Goal: Task Accomplishment & Management: Use online tool/utility

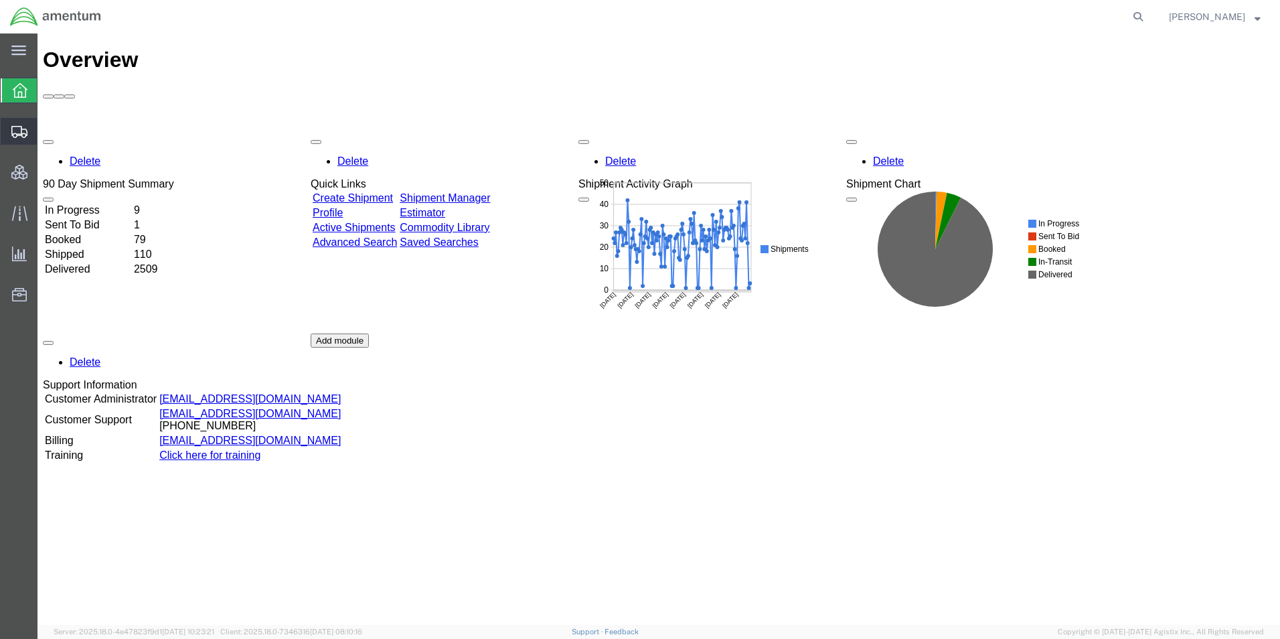
click at [0, 0] on span "Shipment Manager" at bounding box center [0, 0] width 0 height 0
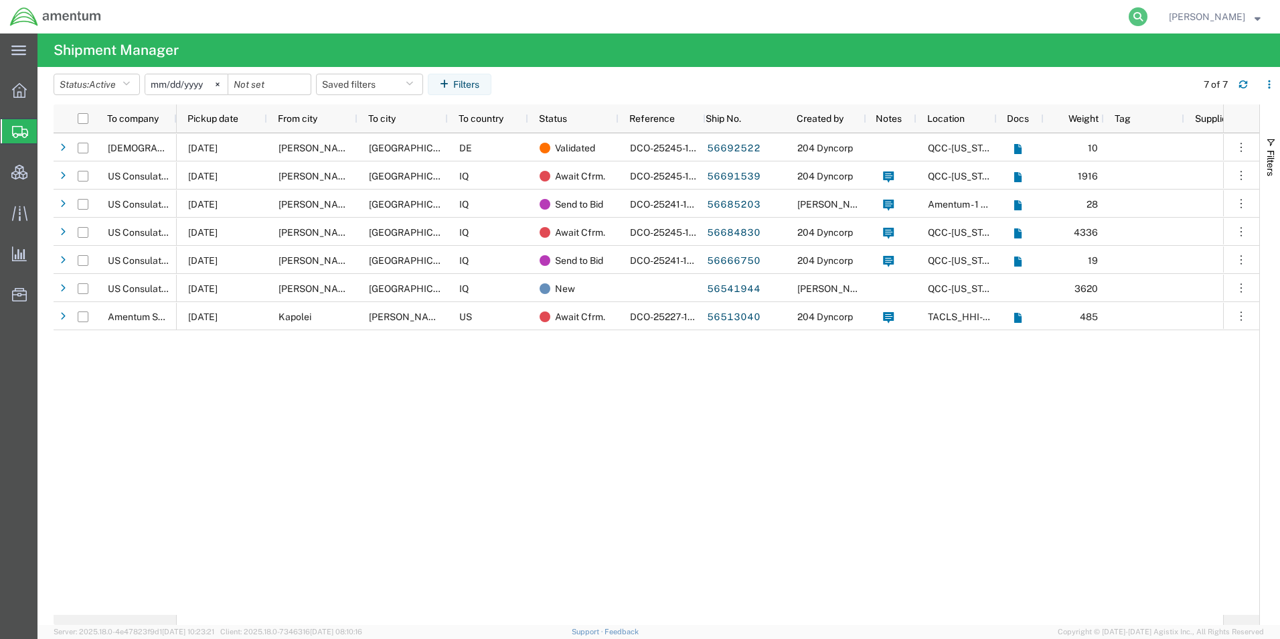
click at [1148, 17] on icon at bounding box center [1138, 16] width 19 height 19
click at [874, 21] on input "search" at bounding box center [925, 17] width 407 height 32
type input "392637873813"
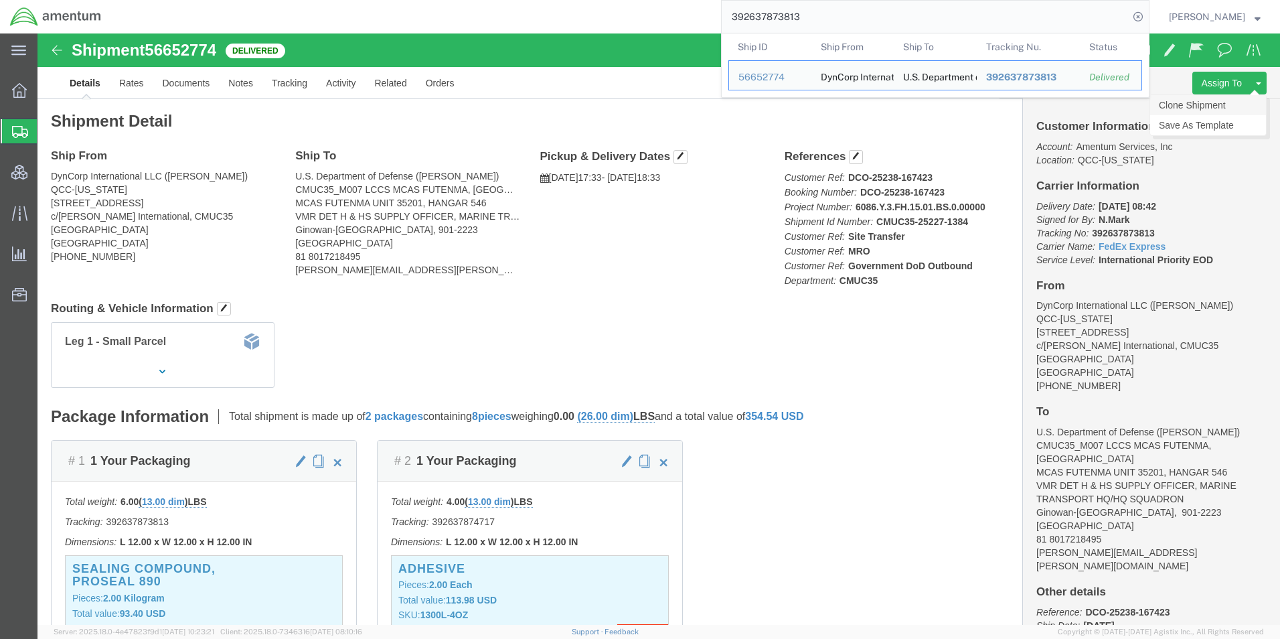
click link "Clone Shipment"
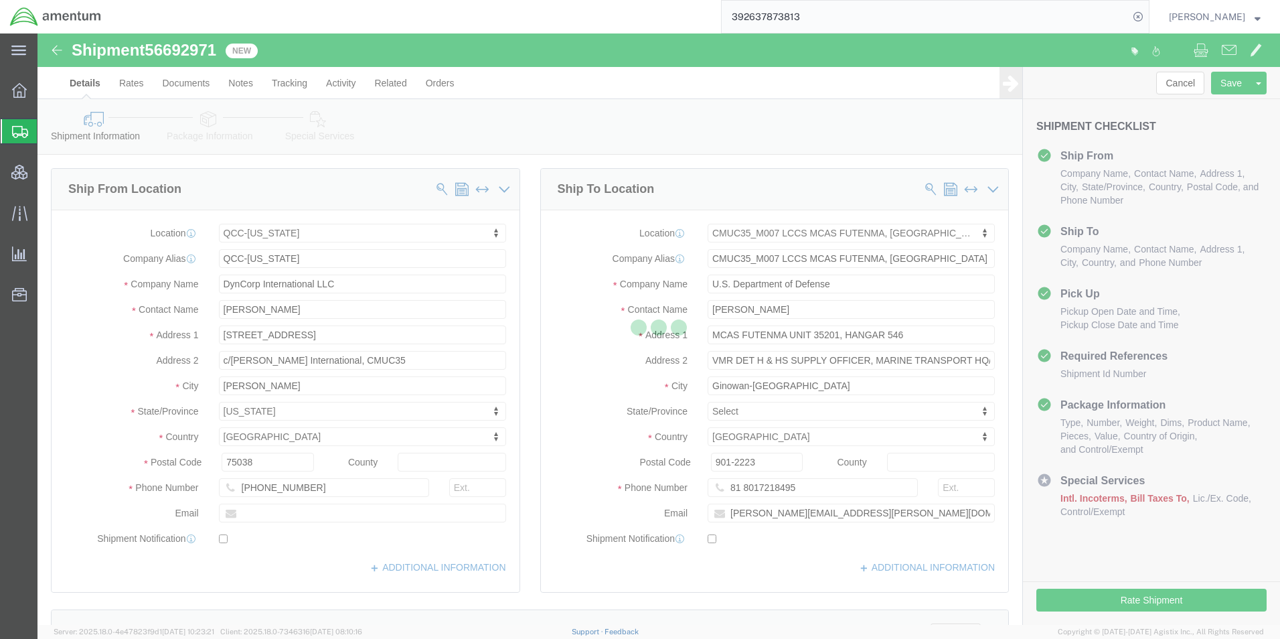
select select "42668"
select select "42654"
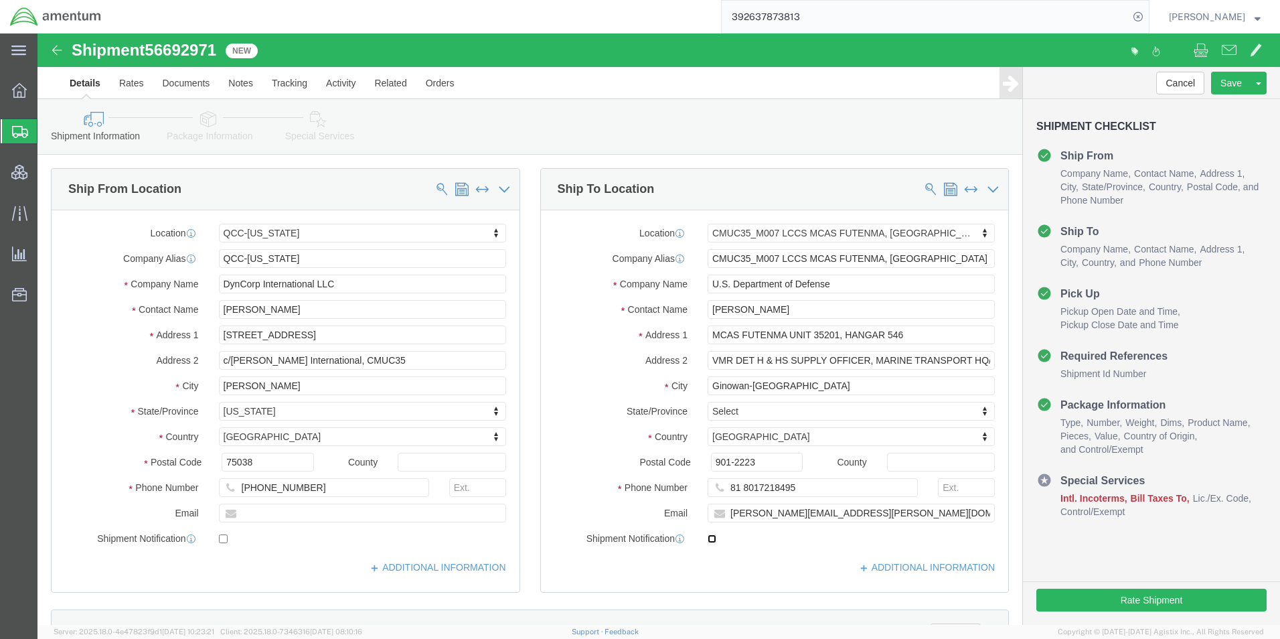
click input "checkbox"
checkbox input "true"
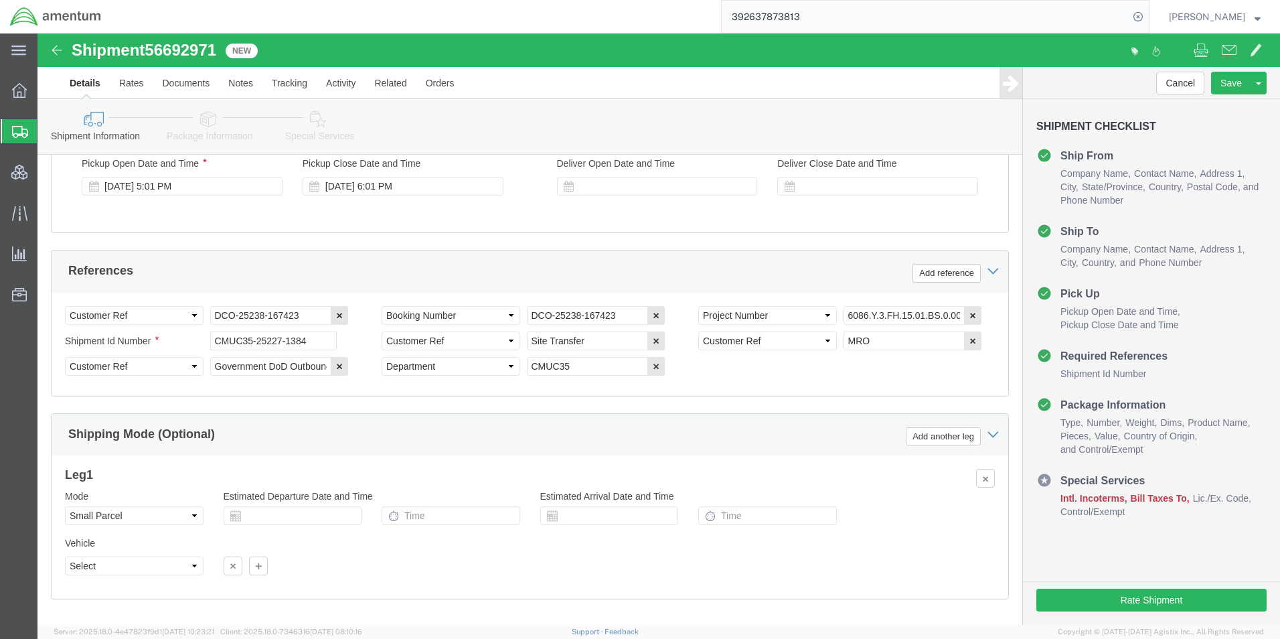
scroll to position [875, 0]
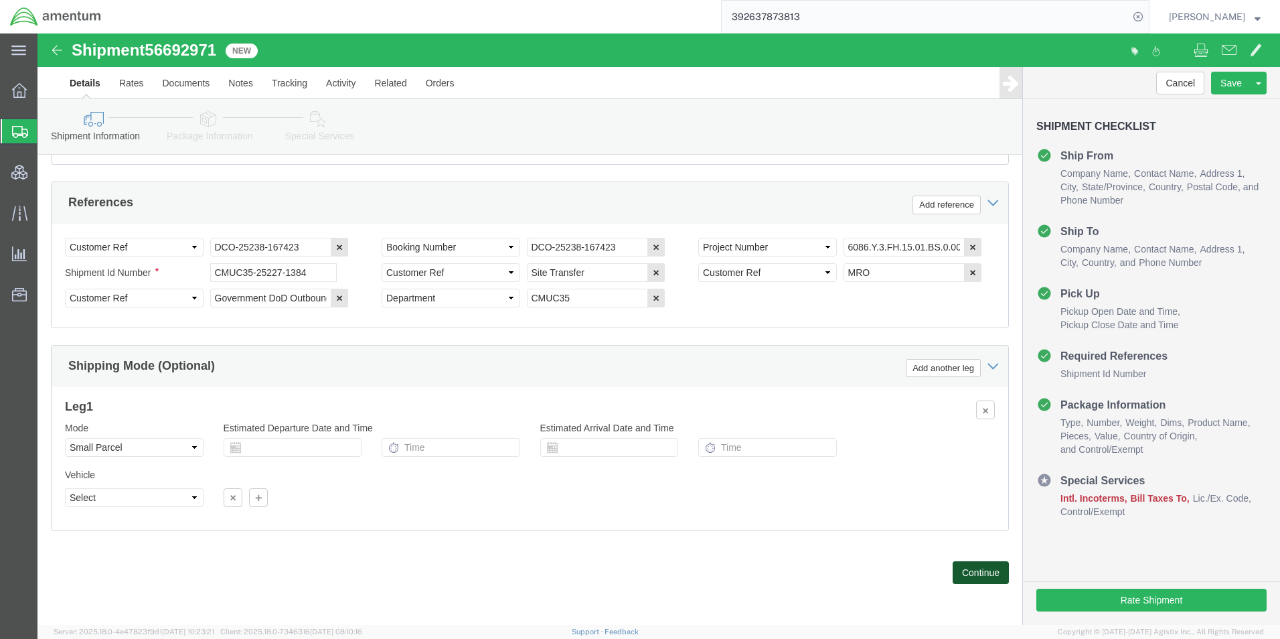
click button "Continue"
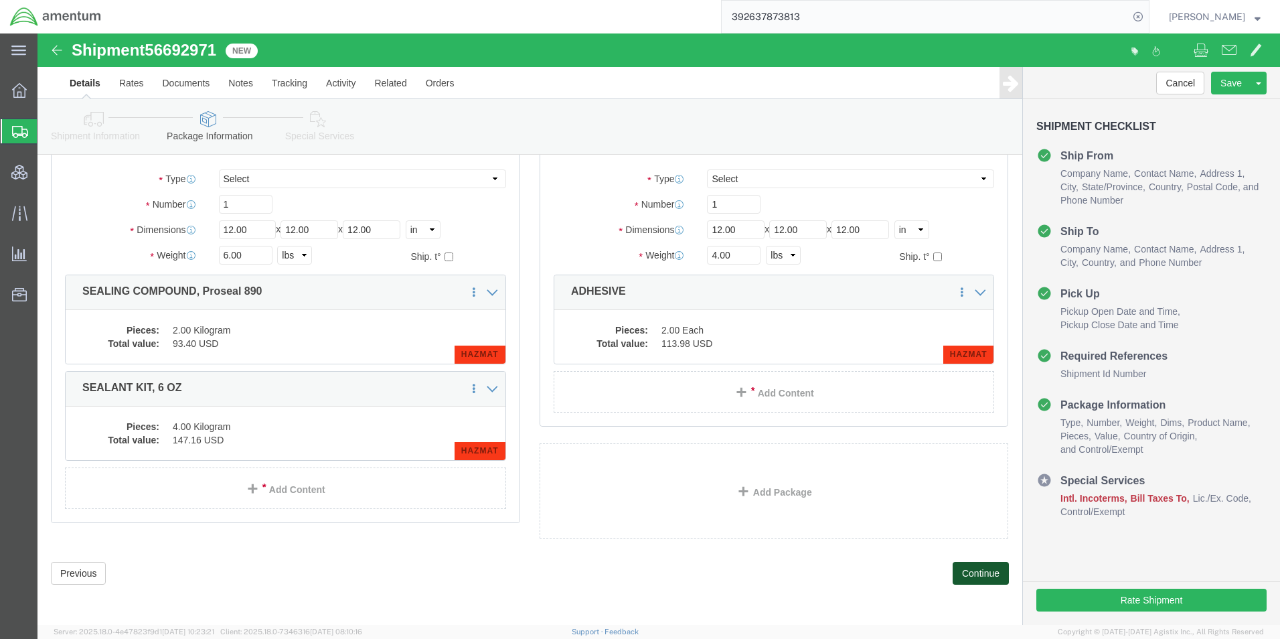
scroll to position [89, 0]
click button "Continue"
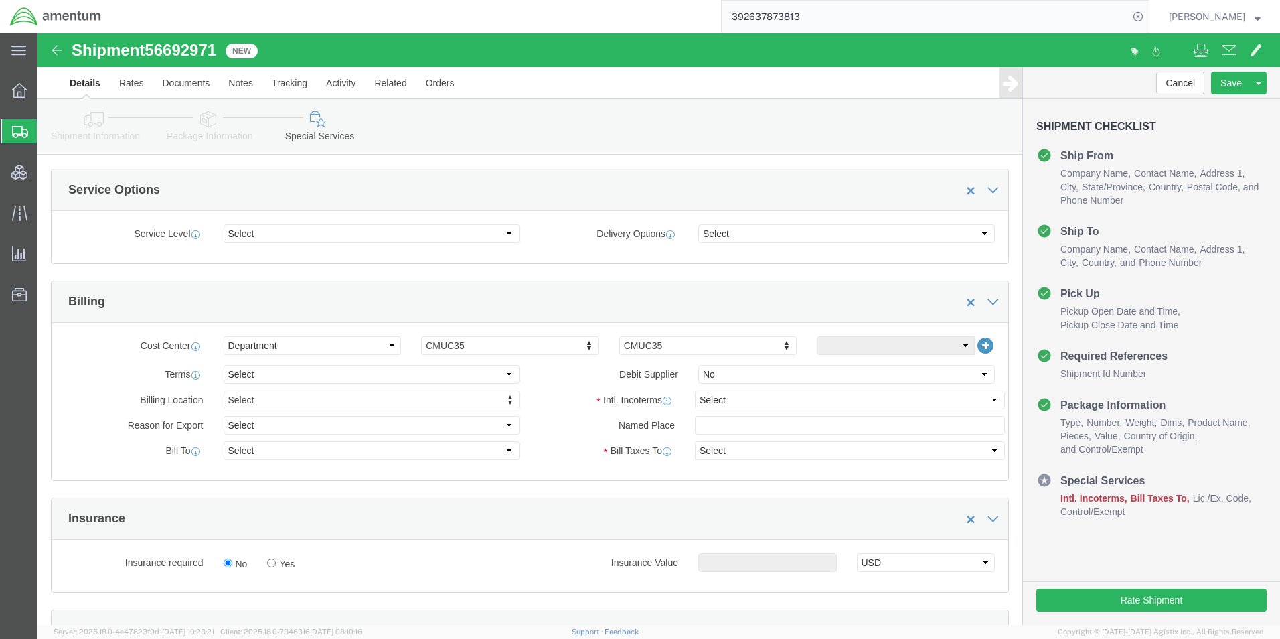
scroll to position [536, 0]
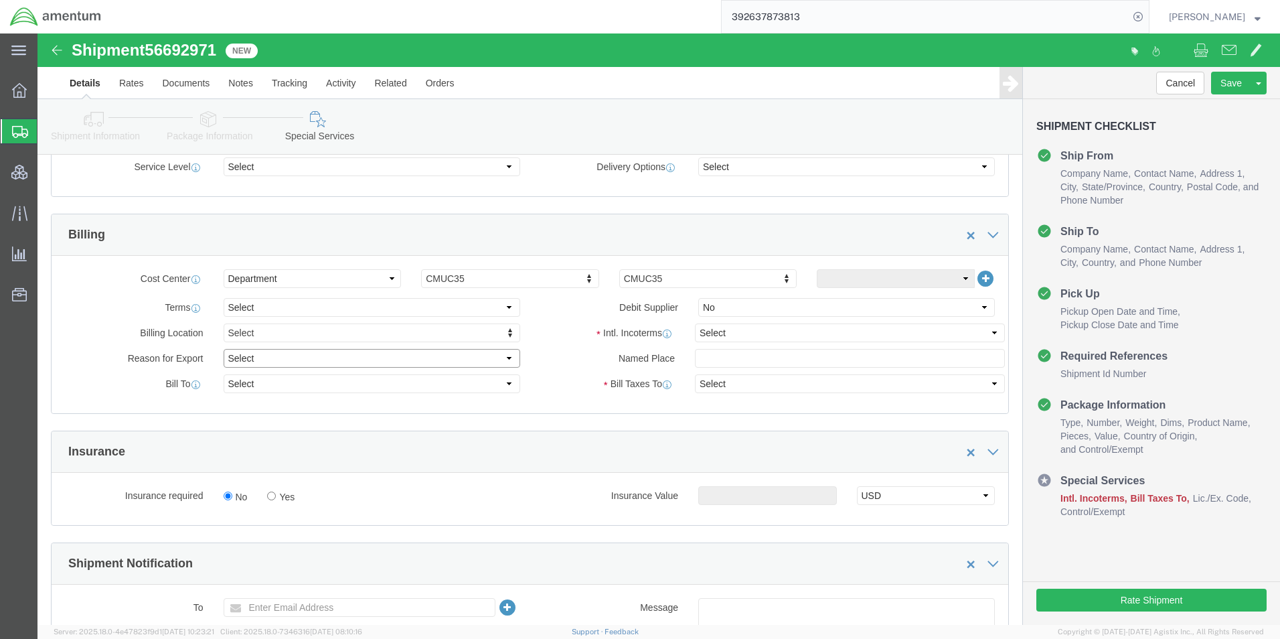
click select "Select Gift Personal Effects Repair/Warranty Return Sample Sold Temporary/Not S…"
select select "SOLD"
click select "Select Gift Personal Effects Repair/Warranty Return Sample Sold Temporary/Not S…"
click select "Select Recipient Account Sender/Shipper Third Party Account"
select select "SHIP"
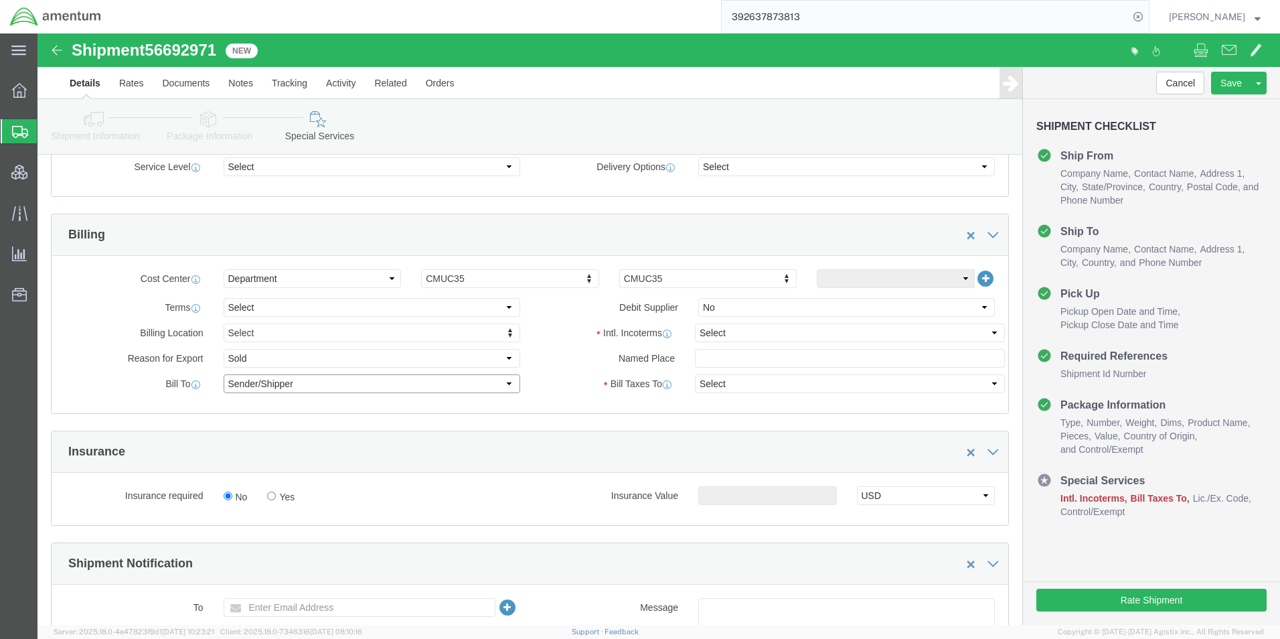
click select "Select Recipient Account Sender/Shipper Third Party Account"
click select "Select Carriage Insurance Paid Carriage Paid To Cost and Freight Cost Insurance…"
select select "DDP"
click select "Select Carriage Insurance Paid Carriage Paid To Cost and Freight Cost Insurance…"
select select "SHIP"
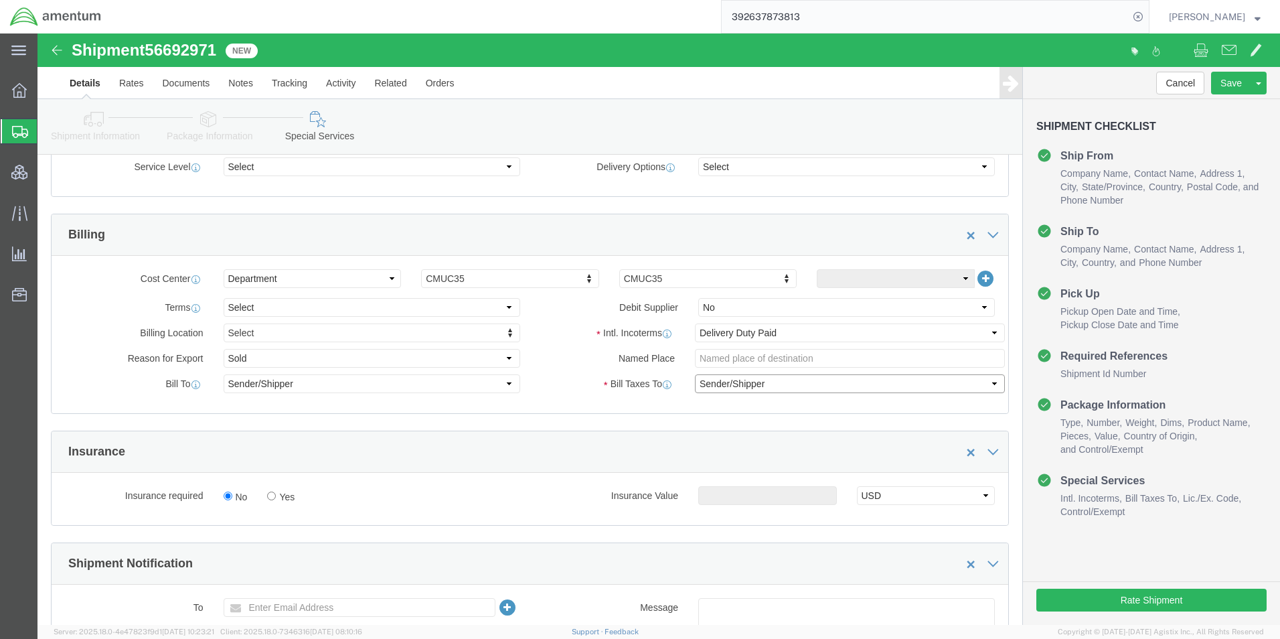
click select "Select Recipient Account Sender/Shipper Third Party Account"
click div "Manage special services Handling Options Hold at Location Return Info Service O…"
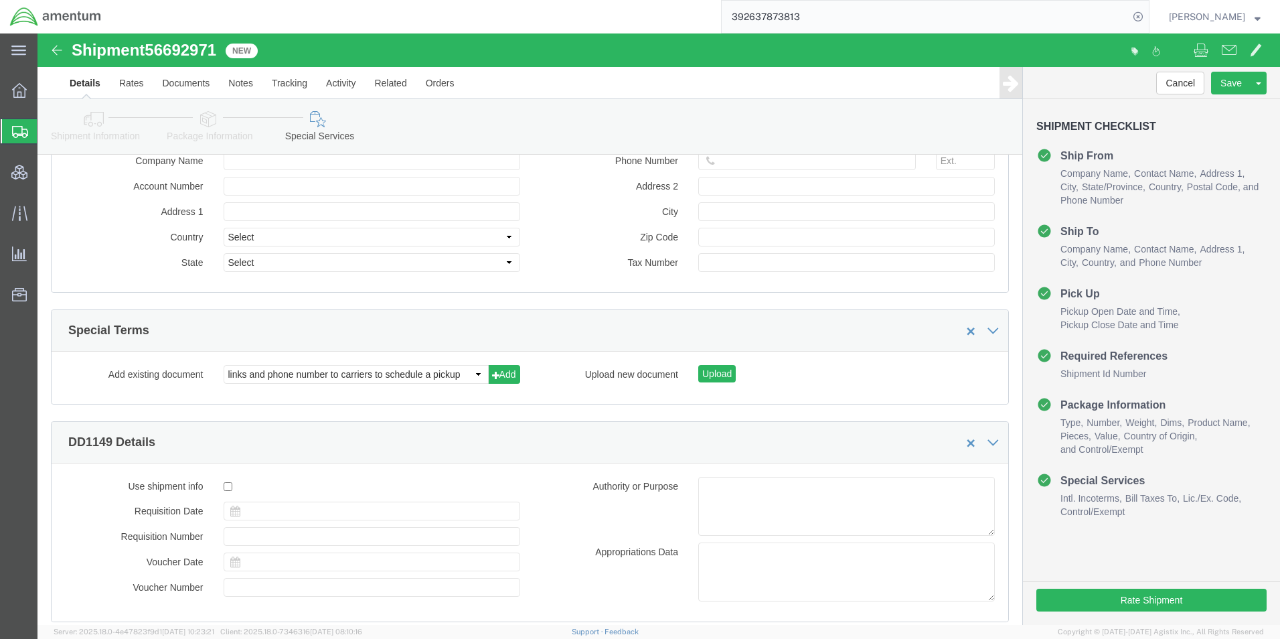
scroll to position [1881, 0]
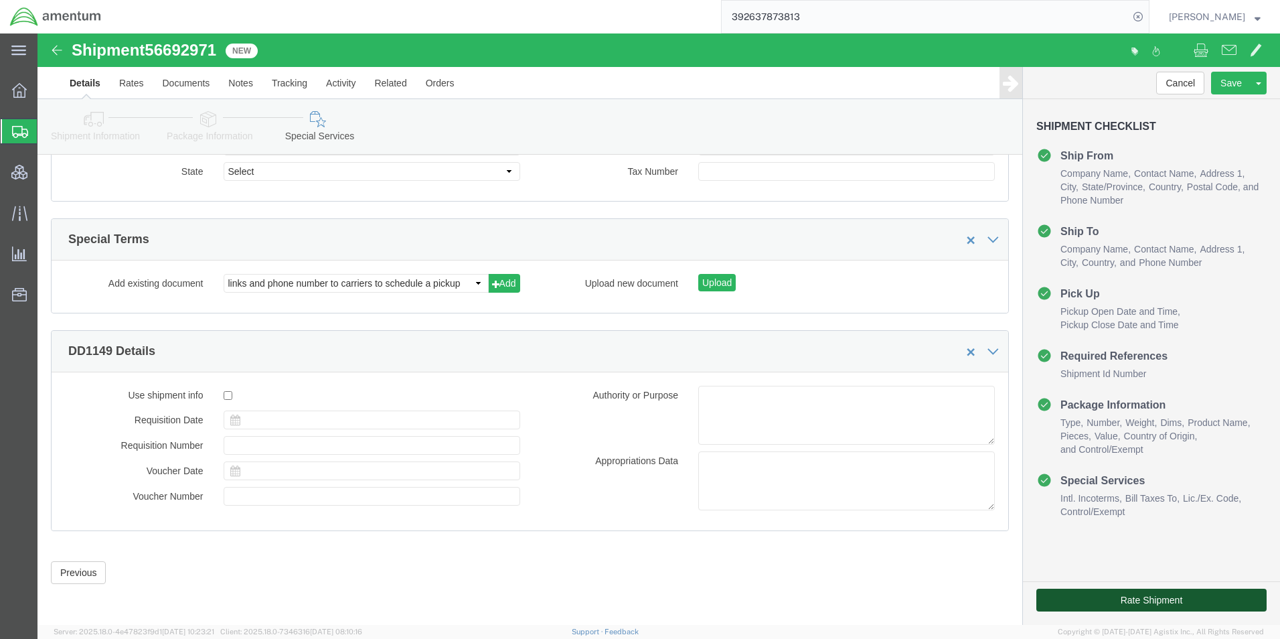
click button "Rate Shipment"
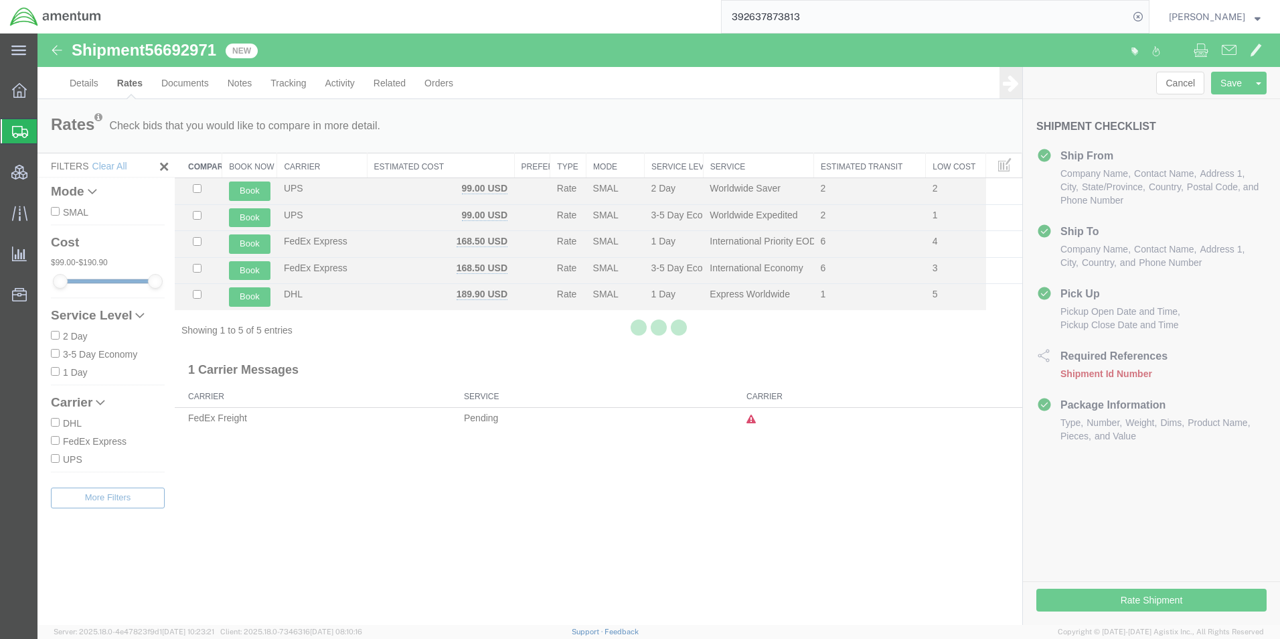
scroll to position [0, 0]
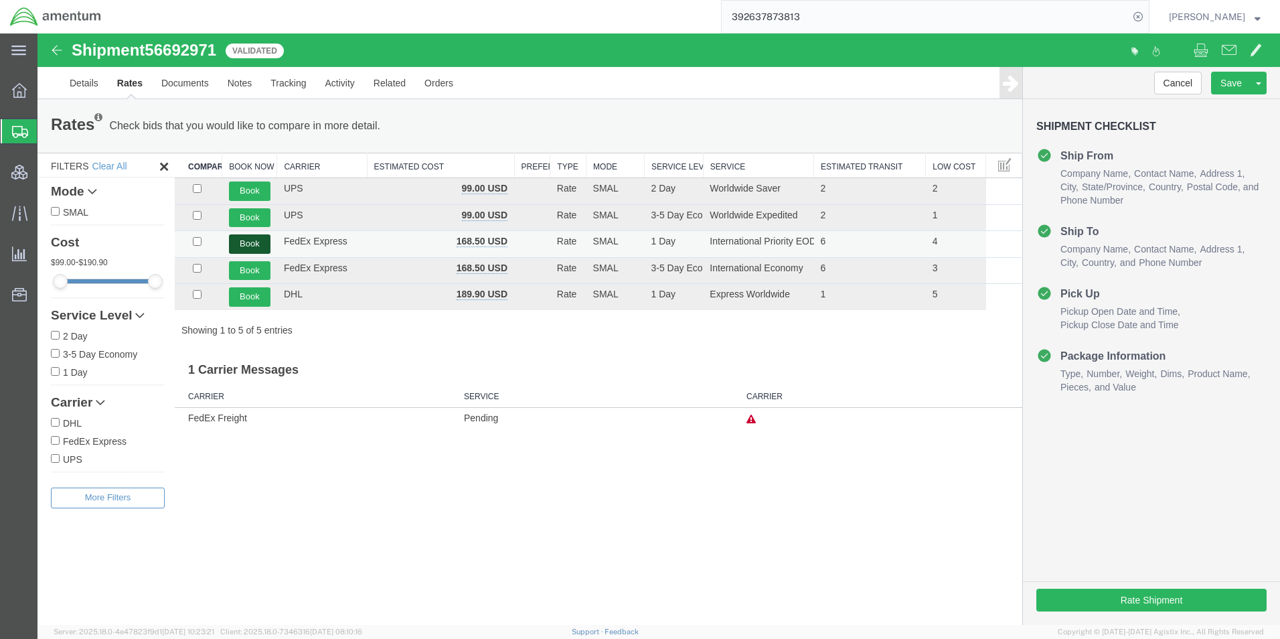
click at [244, 251] on button "Book" at bounding box center [250, 243] width 42 height 19
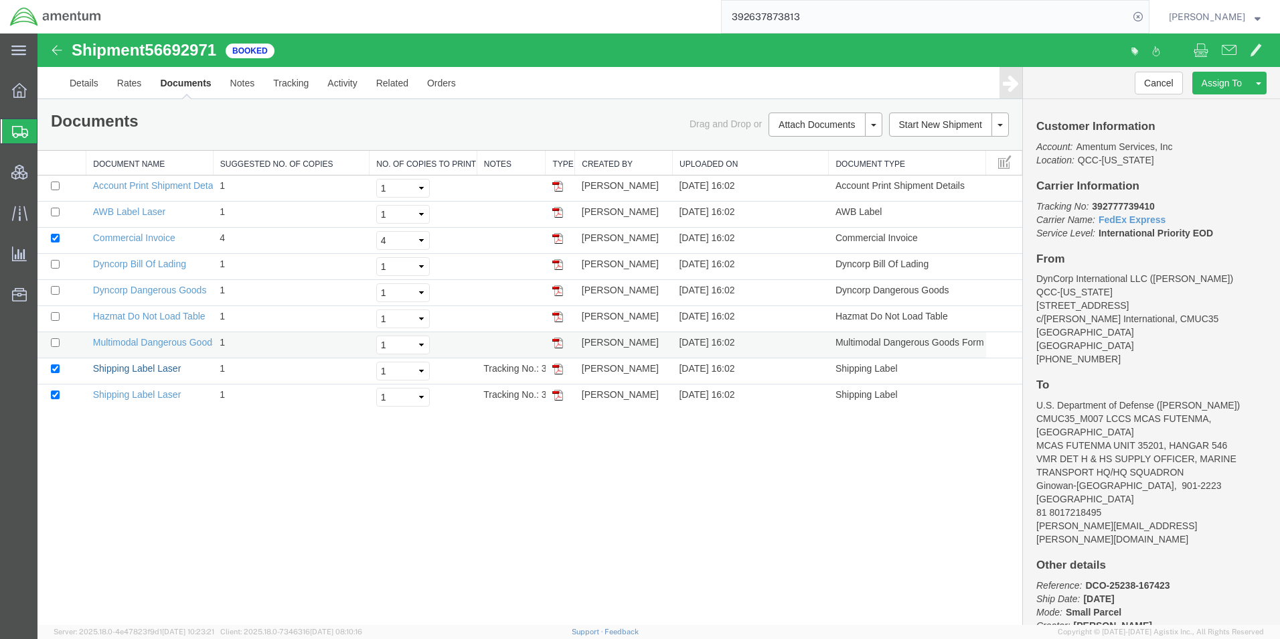
drag, startPoint x: 150, startPoint y: 368, endPoint x: 151, endPoint y: 349, distance: 18.8
click at [150, 368] on link "Shipping Label Laser" at bounding box center [137, 368] width 88 height 11
drag, startPoint x: 130, startPoint y: 392, endPoint x: 939, endPoint y: 374, distance: 809.2
click at [130, 392] on link "Shipping Label Laser" at bounding box center [137, 394] width 88 height 11
click at [162, 212] on link "AWB Label Laser" at bounding box center [129, 211] width 72 height 11
